Goal: Ask a question

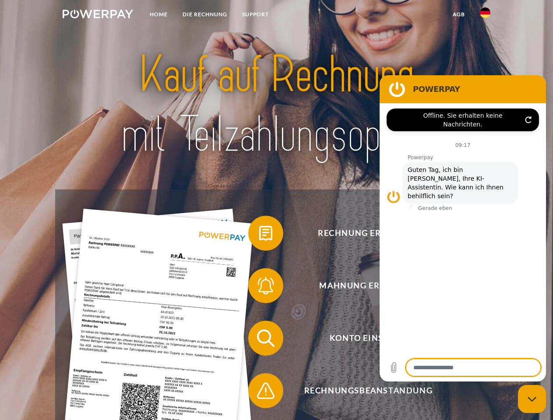
click at [98, 15] on img at bounding box center [98, 14] width 70 height 9
click at [485, 15] on img at bounding box center [484, 12] width 10 height 10
click at [458, 14] on link "agb" at bounding box center [458, 15] width 27 height 16
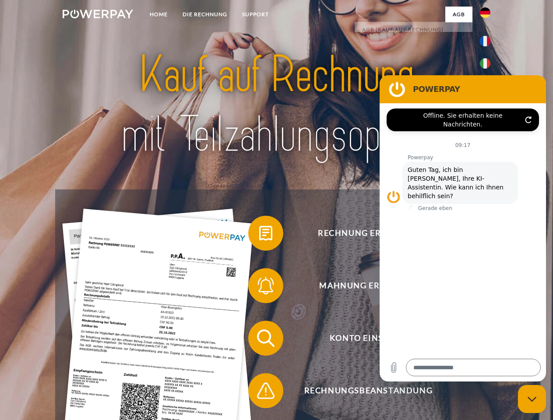
click at [259, 235] on span at bounding box center [253, 233] width 44 height 44
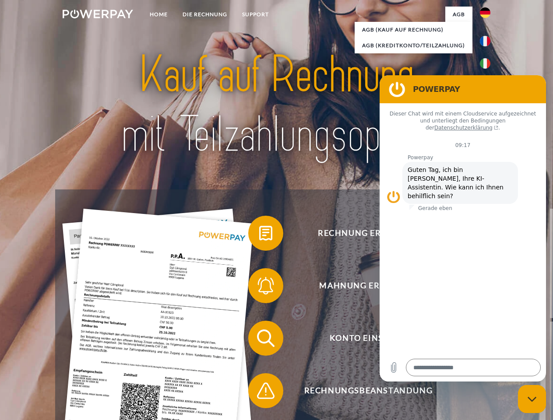
click at [259, 287] on span at bounding box center [253, 286] width 44 height 44
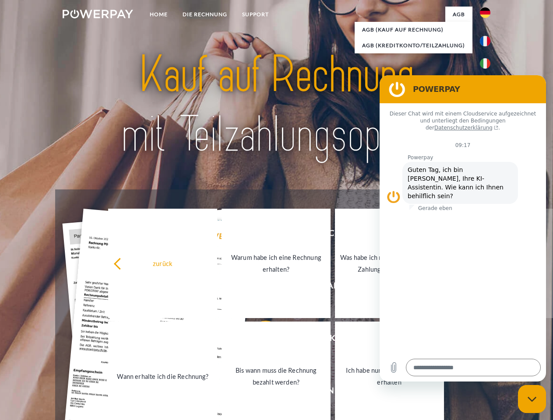
click at [259, 340] on link "Bis wann muss die Rechnung bezahlt werden?" at bounding box center [275, 376] width 109 height 109
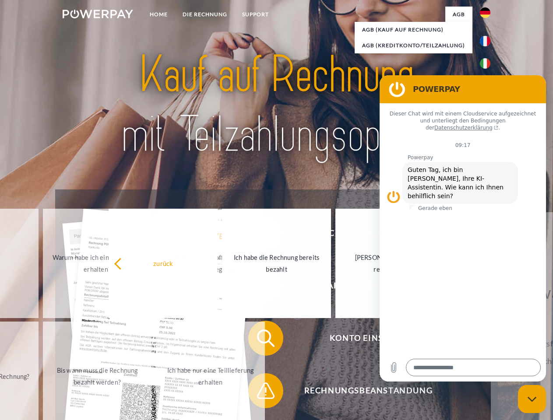
click at [259, 392] on span at bounding box center [253, 391] width 44 height 44
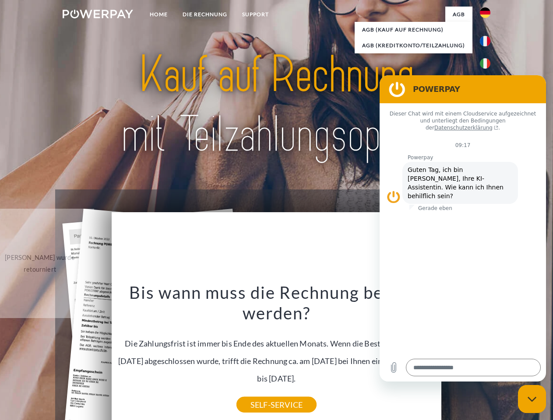
click at [532, 399] on icon "Messaging-Fenster schließen" at bounding box center [531, 399] width 9 height 6
type textarea "*"
